Goal: Information Seeking & Learning: Learn about a topic

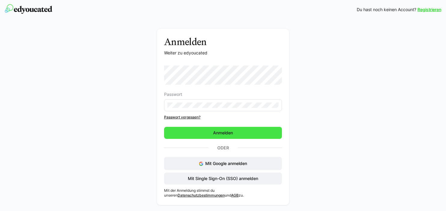
click at [225, 132] on span "Anmelden" at bounding box center [223, 133] width 22 height 6
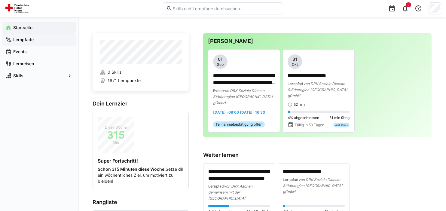
click at [0, 0] on app-navigation-label "Lernpfade" at bounding box center [0, 0] width 0 height 0
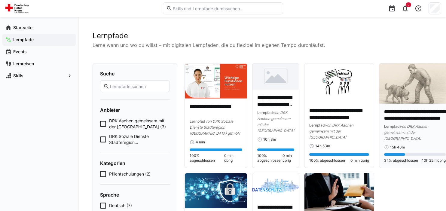
click at [405, 115] on p "**********" at bounding box center [415, 115] width 62 height 14
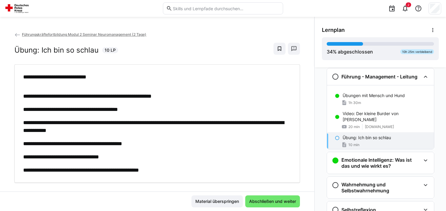
scroll to position [10, 0]
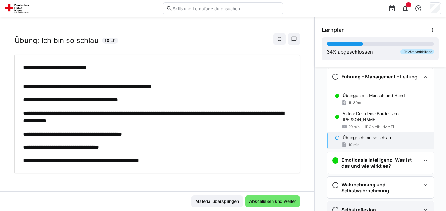
click at [427, 206] on eds-icon at bounding box center [425, 209] width 7 height 7
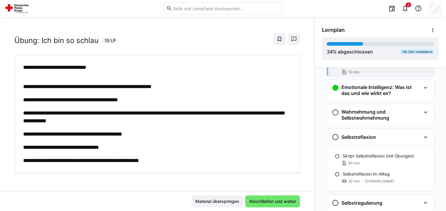
scroll to position [174, 0]
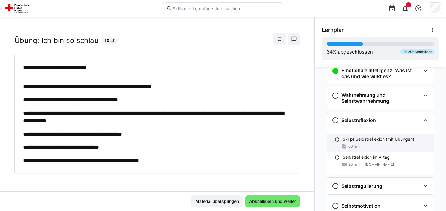
click at [394, 135] on div "Skript Selbstreflexion (mit Übungen) 60 min" at bounding box center [380, 143] width 107 height 18
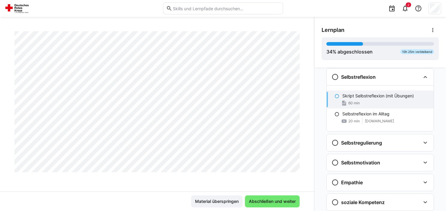
scroll to position [4370, 0]
click at [266, 204] on span "Abschließen und weiter" at bounding box center [272, 201] width 49 height 6
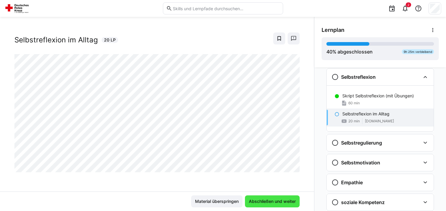
scroll to position [10, 0]
click at [271, 202] on span "Abschließen und weiter" at bounding box center [272, 201] width 49 height 6
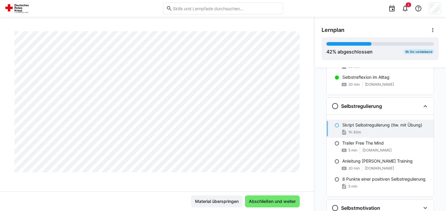
scroll to position [1093, 0]
click at [314, 189] on div "Lernplan 42 % abgeschlossen 9h 5m verbleibend Wichtige Vorbemerkung zum Trainin…" at bounding box center [380, 114] width 132 height 194
click at [280, 201] on span "Abschließen und weiter" at bounding box center [272, 201] width 49 height 6
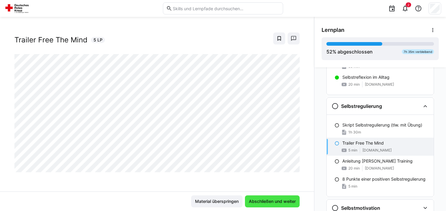
scroll to position [10, 0]
click at [269, 202] on span "Abschließen und weiter" at bounding box center [272, 201] width 49 height 6
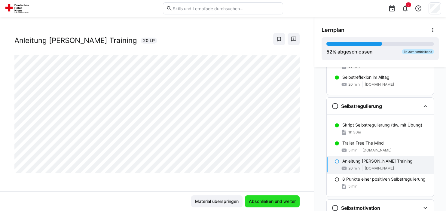
click at [269, 202] on span "Abschließen und weiter" at bounding box center [272, 201] width 49 height 6
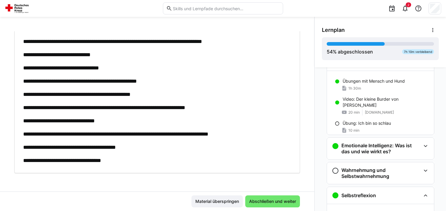
scroll to position [98, 0]
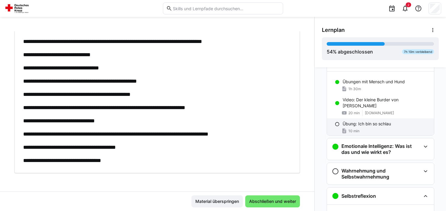
click at [395, 128] on div "10 min" at bounding box center [385, 131] width 86 height 6
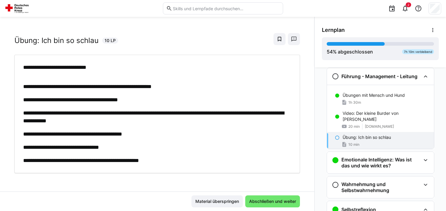
scroll to position [84, 0]
click at [335, 136] on div "Übung: Ich bin so schlau 10 min" at bounding box center [380, 141] width 107 height 18
click at [276, 197] on span "Abschließen und weiter" at bounding box center [272, 201] width 55 height 12
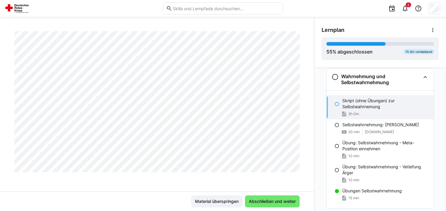
scroll to position [1304, 0]
click at [262, 199] on span "Abschließen und weiter" at bounding box center [272, 201] width 49 height 6
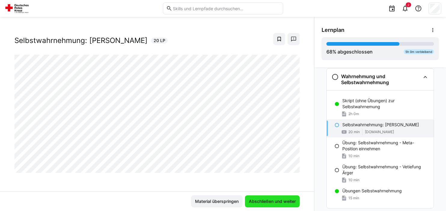
click at [262, 199] on span "Abschließen und weiter" at bounding box center [272, 201] width 49 height 6
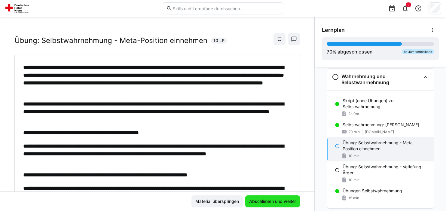
click at [262, 199] on span "Abschließen und weiter" at bounding box center [272, 201] width 49 height 6
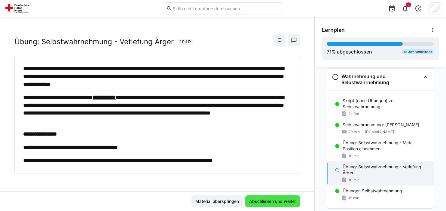
click at [262, 199] on span "Abschließen und weiter" at bounding box center [272, 201] width 49 height 6
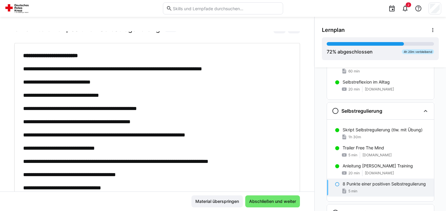
scroll to position [371, 0]
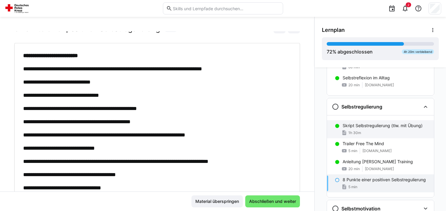
click at [386, 132] on div "1h 30m" at bounding box center [385, 133] width 86 height 6
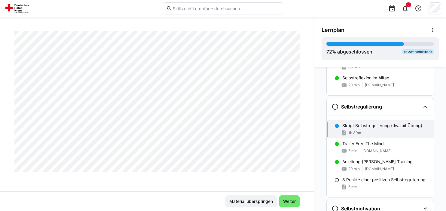
scroll to position [1304, 0]
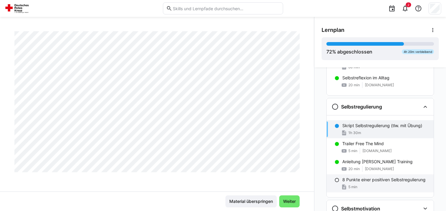
click at [354, 181] on p "8 Punkte einer positiven Selbstregulierung" at bounding box center [383, 180] width 83 height 6
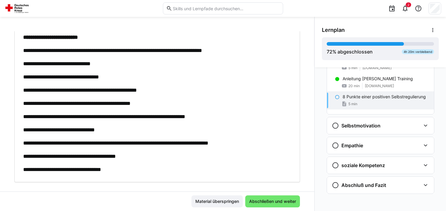
scroll to position [49, 0]
